Goal: Check status: Check status

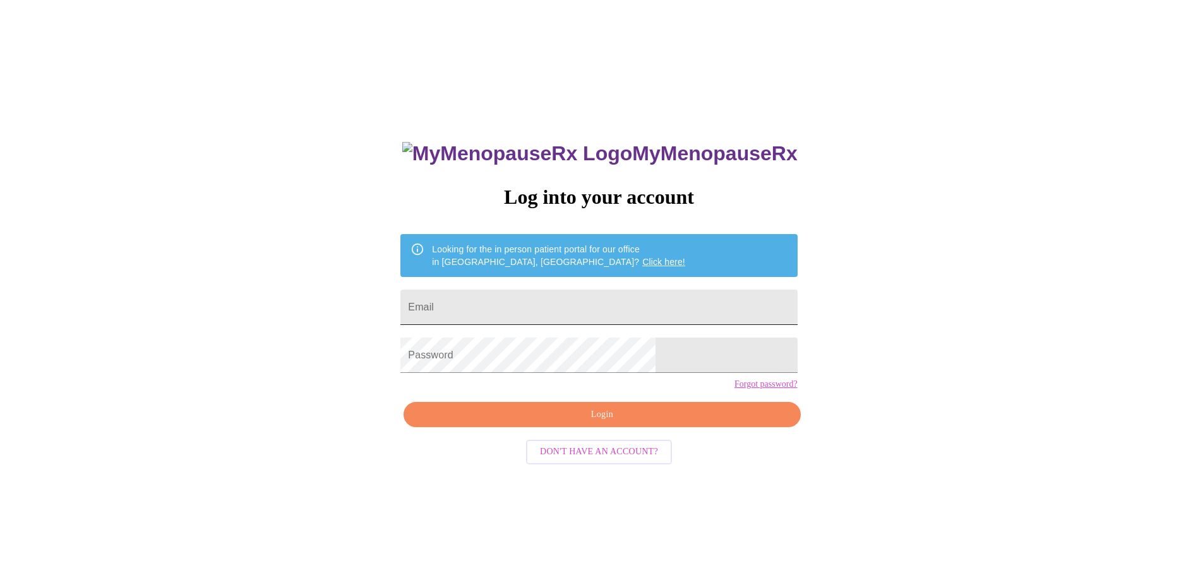
click at [539, 307] on input "Email" at bounding box center [598, 307] width 397 height 35
type input "antoinette_white@hotmail.com"
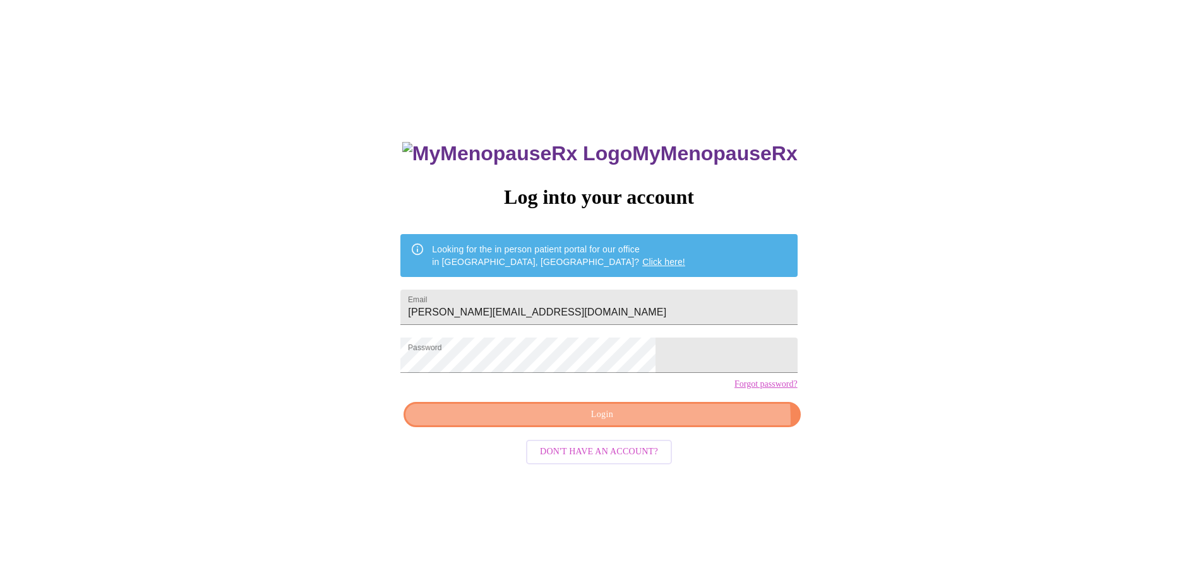
click at [669, 423] on span "Login" at bounding box center [601, 415] width 367 height 16
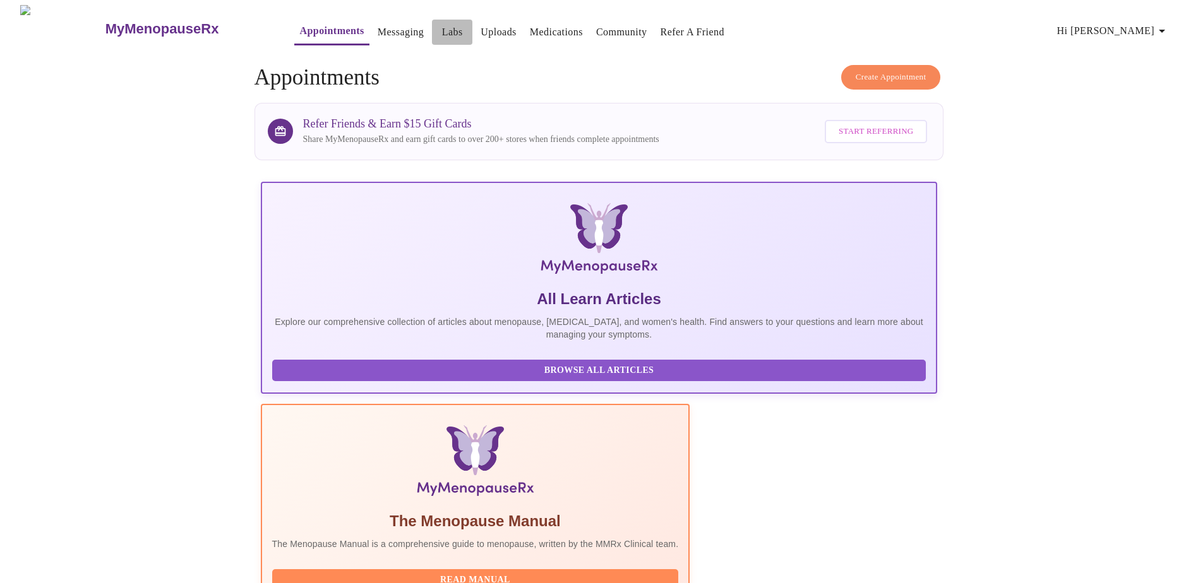
click at [442, 23] on link "Labs" at bounding box center [452, 32] width 21 height 18
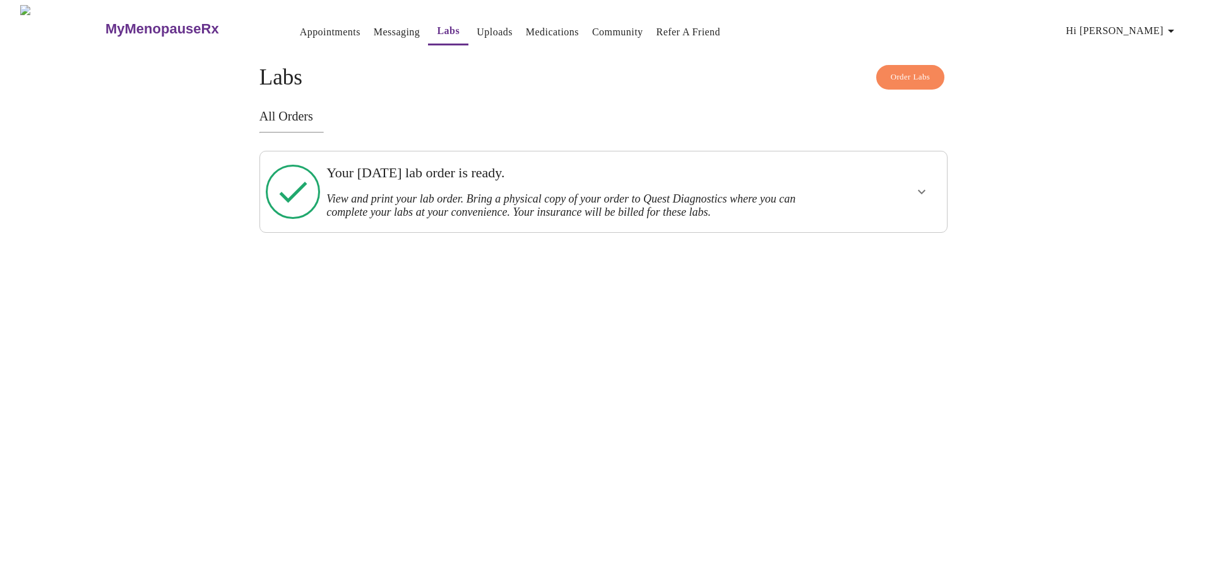
click at [926, 188] on icon "show more" at bounding box center [921, 191] width 15 height 15
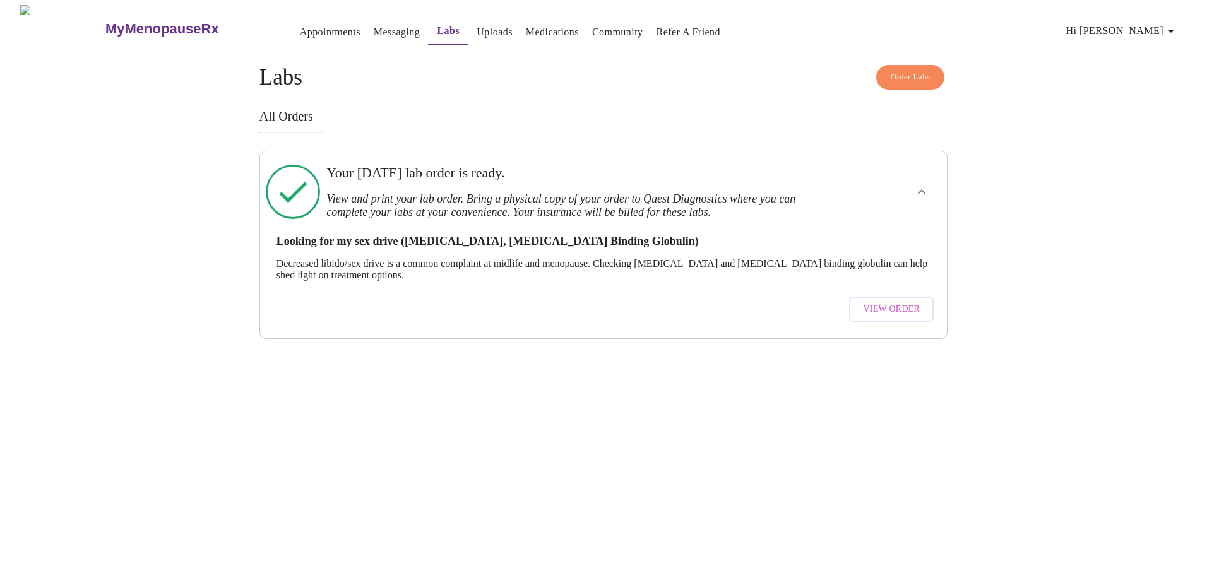
click at [897, 302] on span "View Order" at bounding box center [891, 310] width 57 height 16
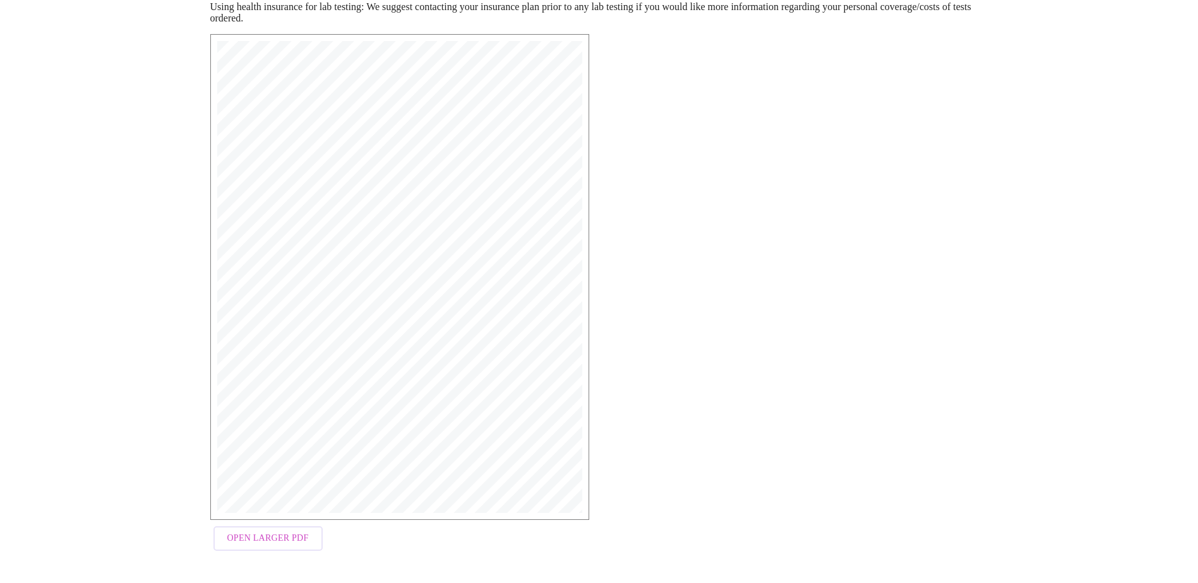
scroll to position [193, 0]
click at [260, 537] on span "Open Larger PDF" at bounding box center [267, 537] width 81 height 16
